Goal: Complete application form

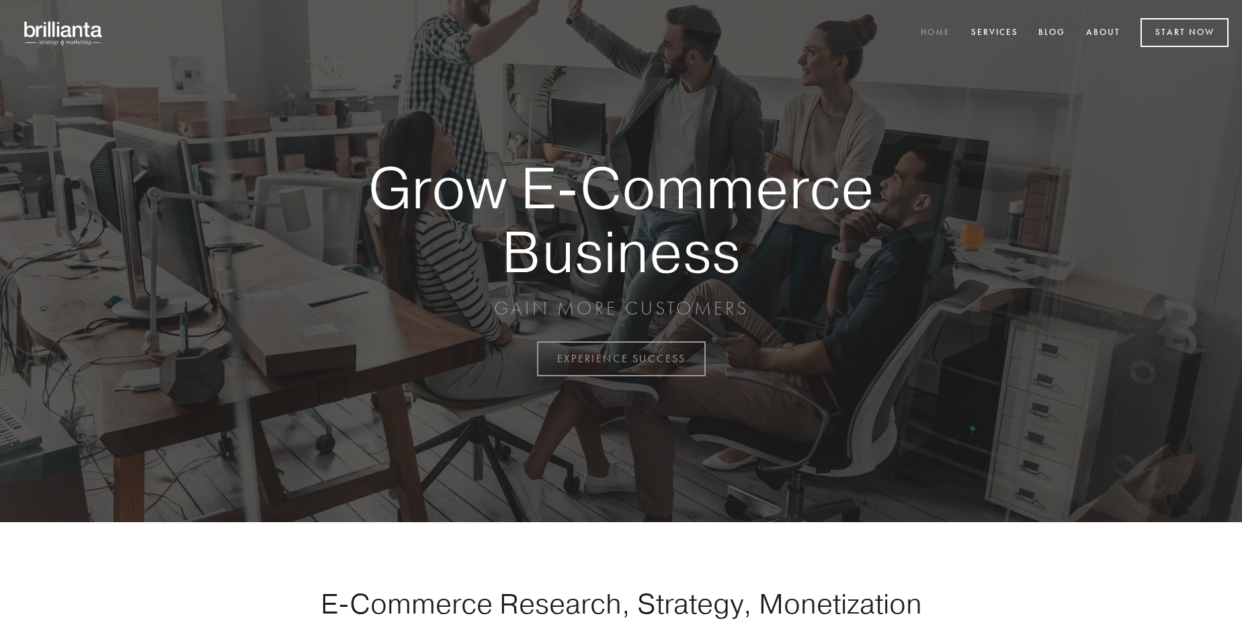
scroll to position [3524, 0]
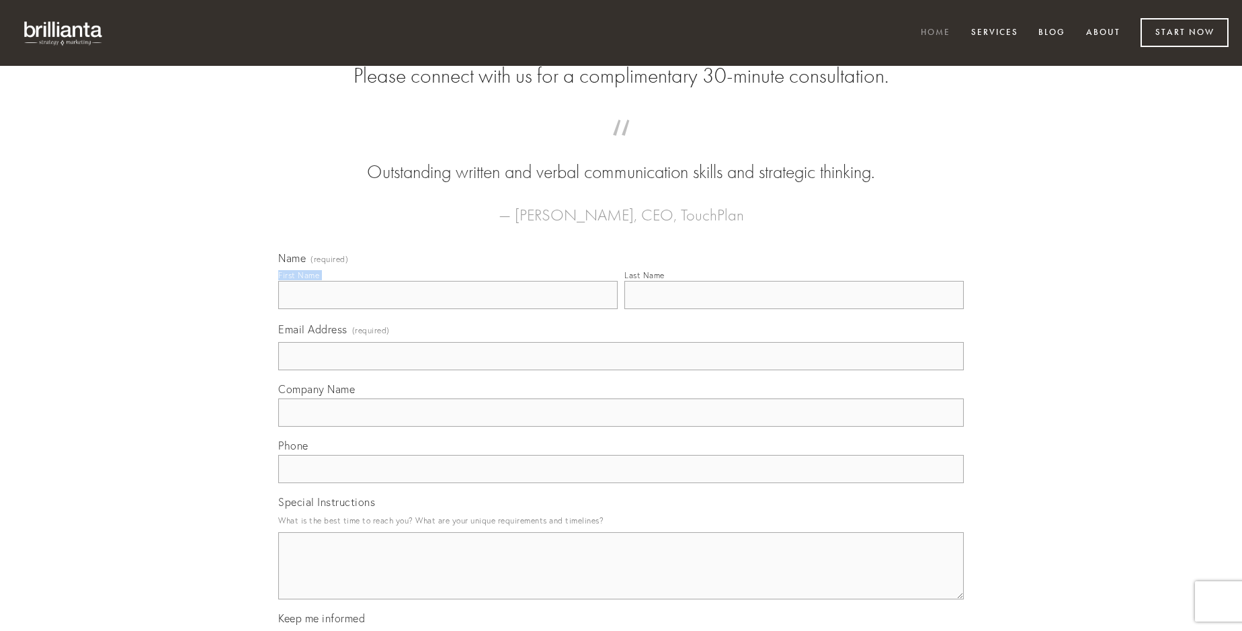
type input "[PERSON_NAME]"
click at [794, 309] on input "Last Name" at bounding box center [795, 295] width 340 height 28
type input "[PERSON_NAME]"
click at [621, 370] on input "Email Address (required)" at bounding box center [621, 356] width 686 height 28
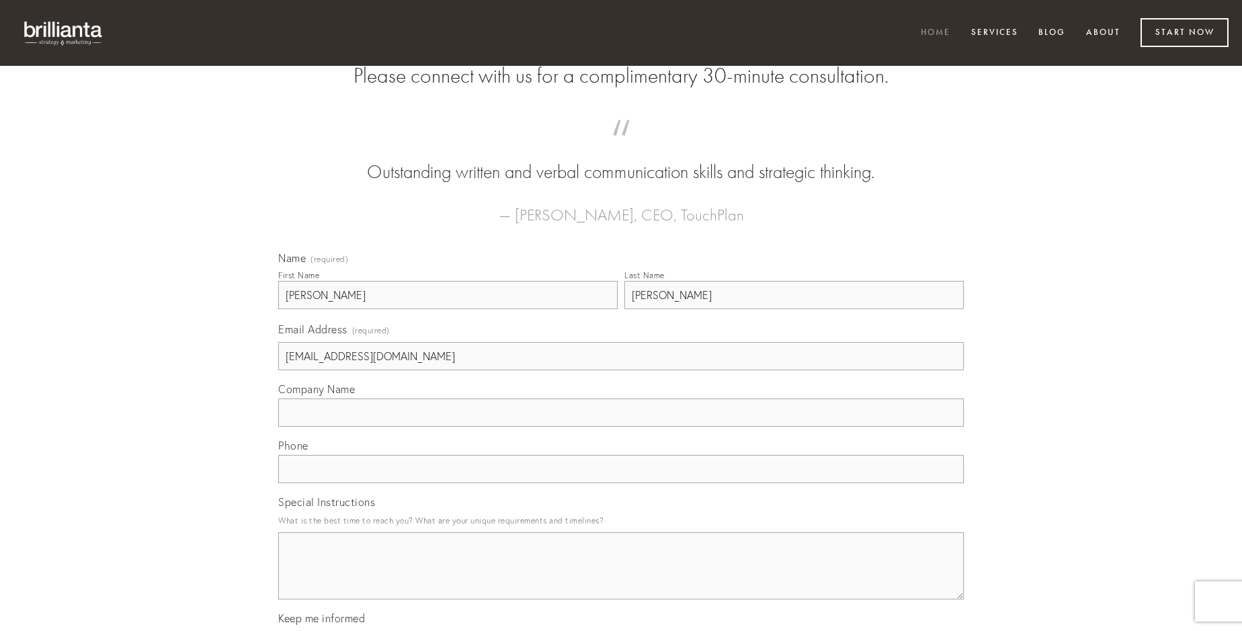
type input "[EMAIL_ADDRESS][DOMAIN_NAME]"
click at [621, 427] on input "Company Name" at bounding box center [621, 413] width 686 height 28
type input "textilis"
click at [621, 483] on input "text" at bounding box center [621, 469] width 686 height 28
click at [621, 578] on textarea "Special Instructions" at bounding box center [621, 565] width 686 height 67
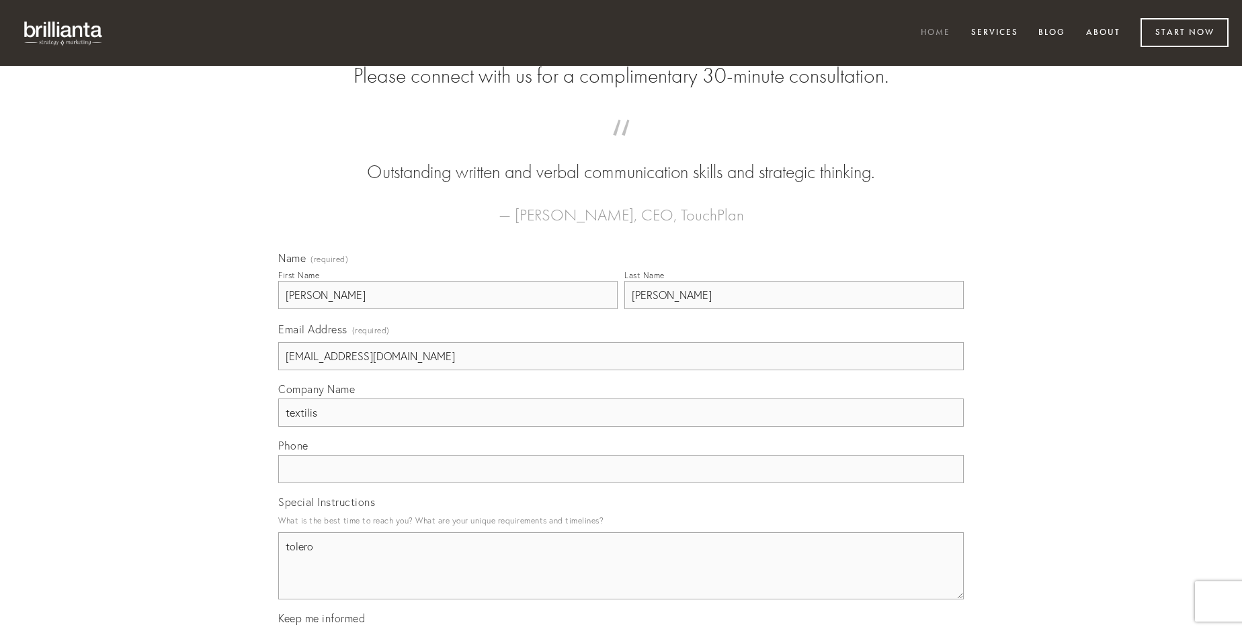
type textarea "tolero"
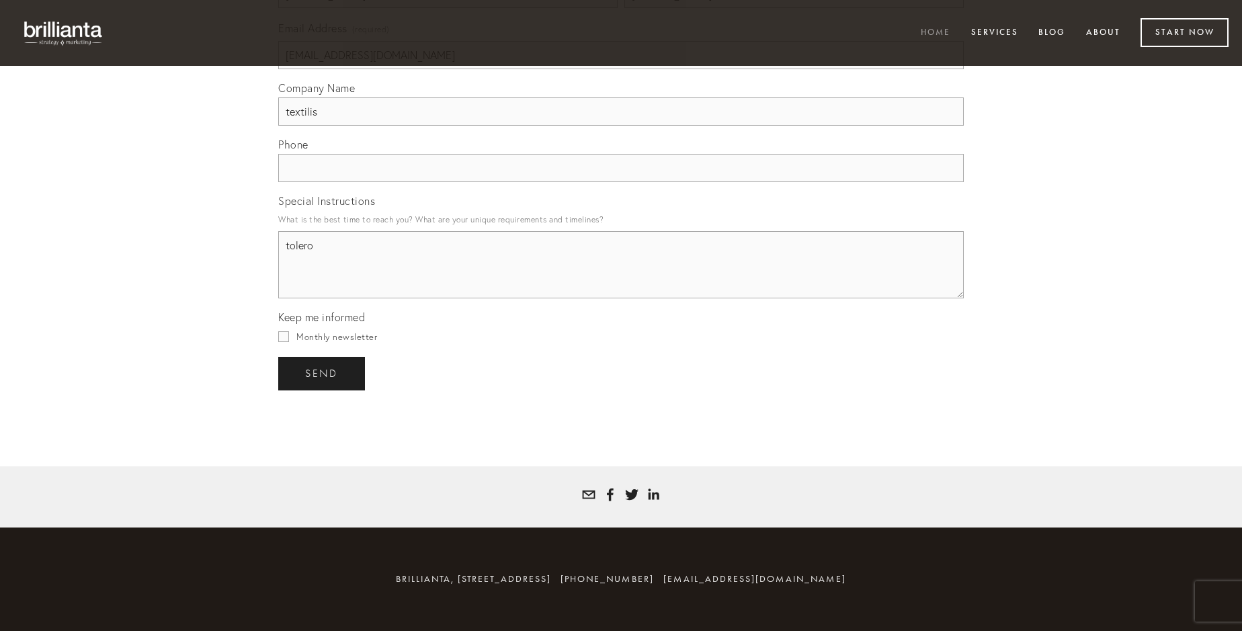
click at [323, 373] on span "send" at bounding box center [321, 374] width 33 height 12
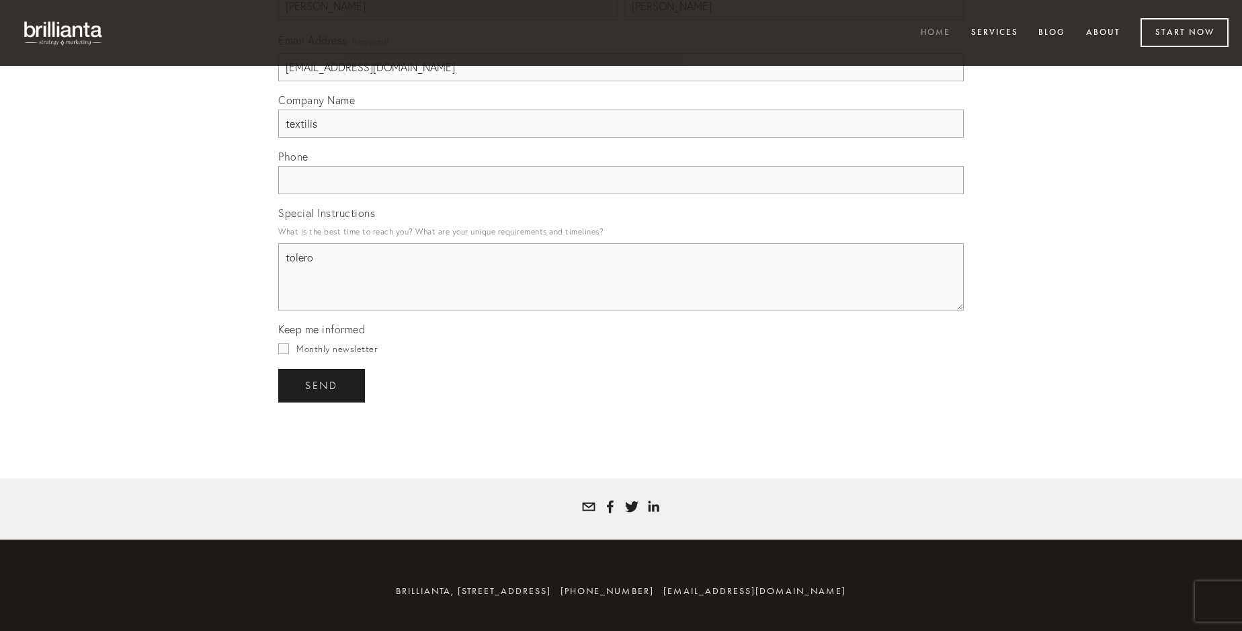
scroll to position [3485, 0]
